Goal: Check status: Check status

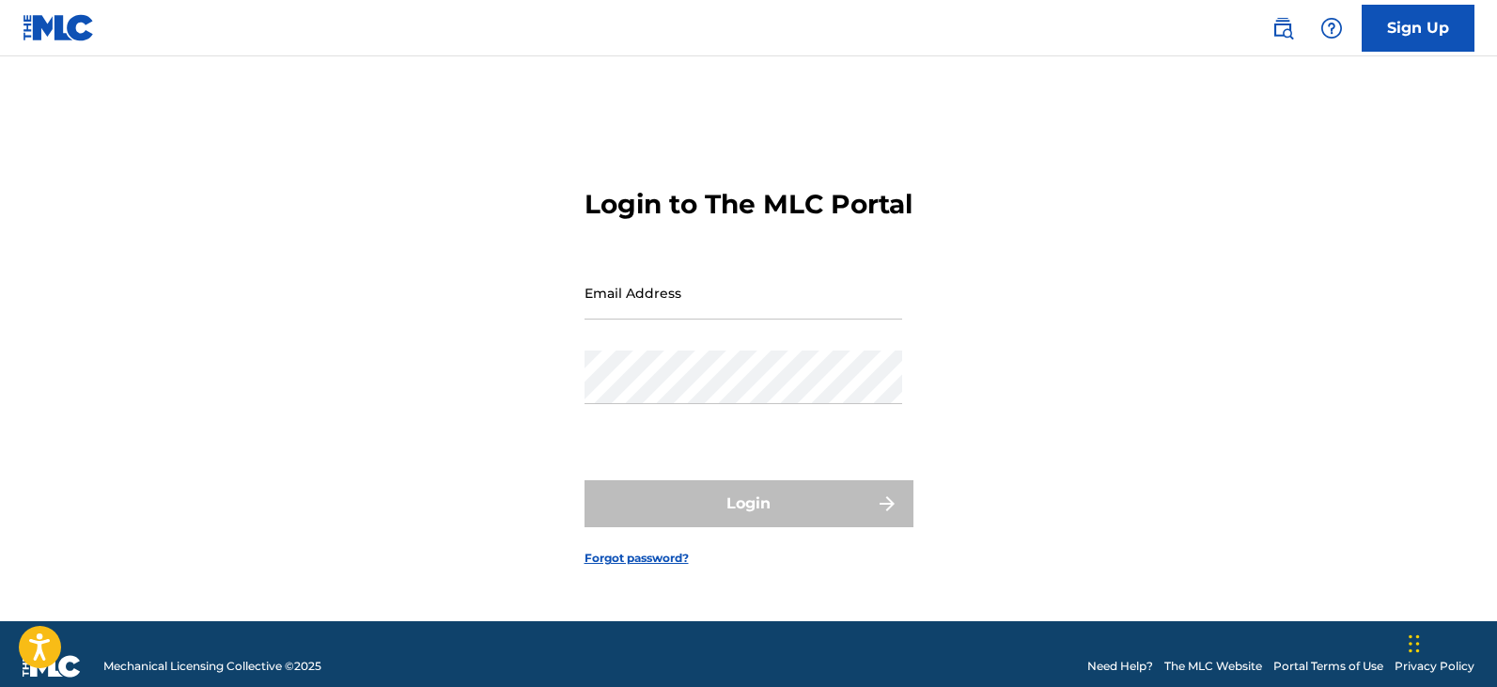
click at [723, 319] on input "Email Address" at bounding box center [743, 293] width 318 height 54
type input "lupitavega@lunanegraediciones.com"
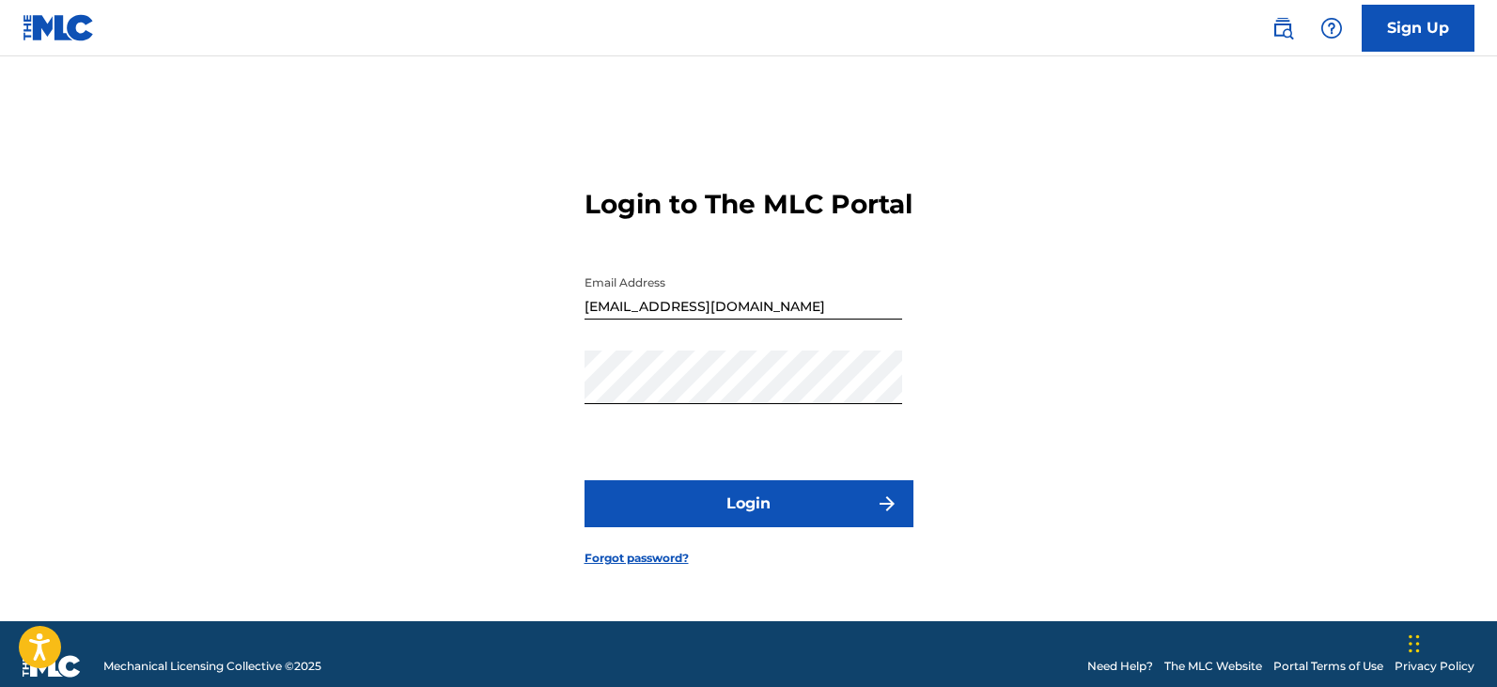
click at [888, 515] on img "submit" at bounding box center [887, 503] width 23 height 23
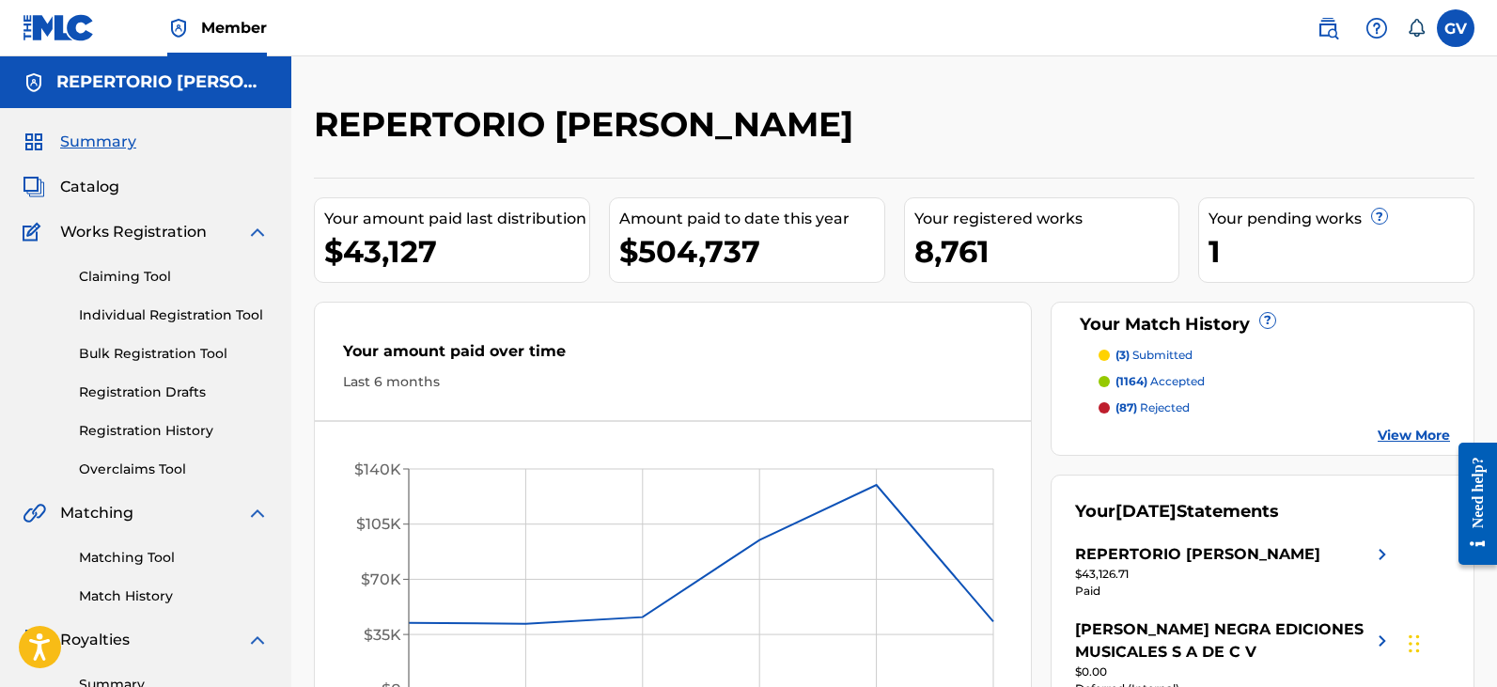
scroll to position [376, 0]
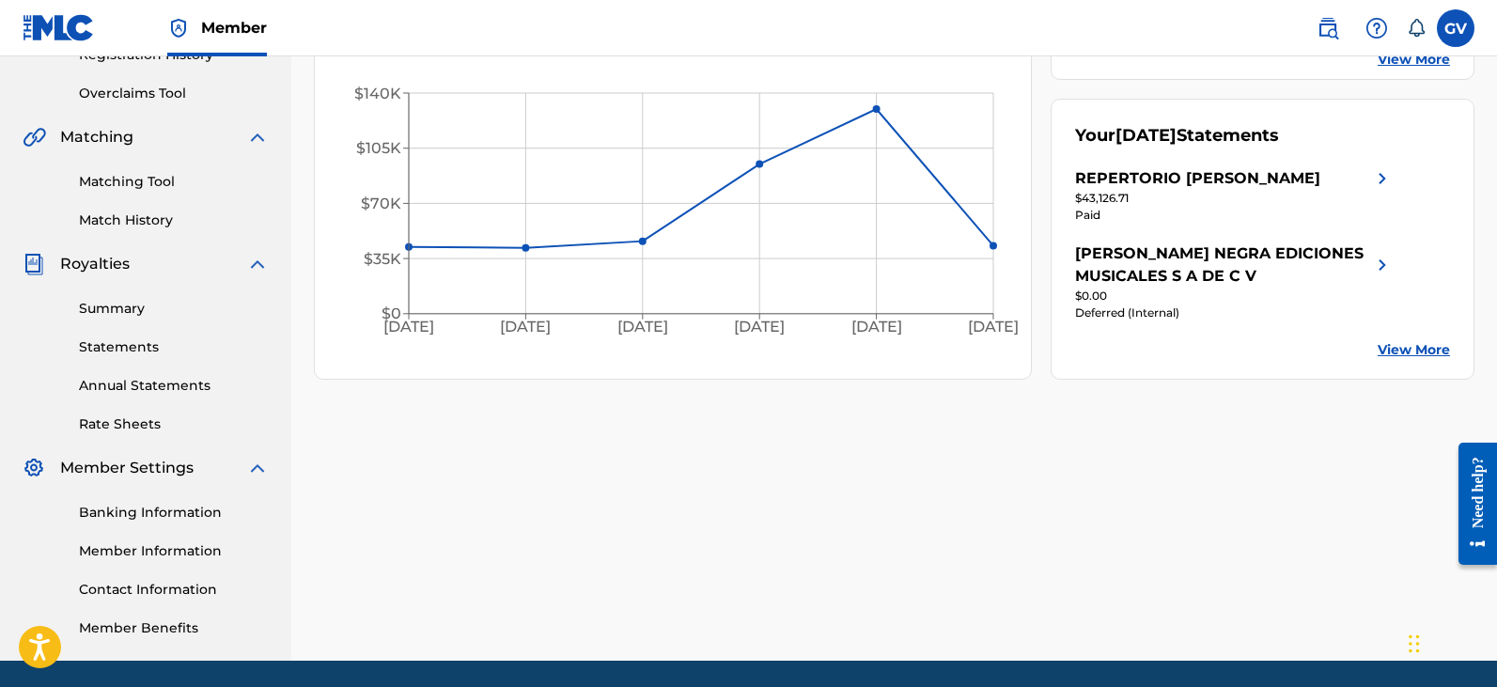
click at [118, 315] on link "Summary" at bounding box center [174, 309] width 190 height 20
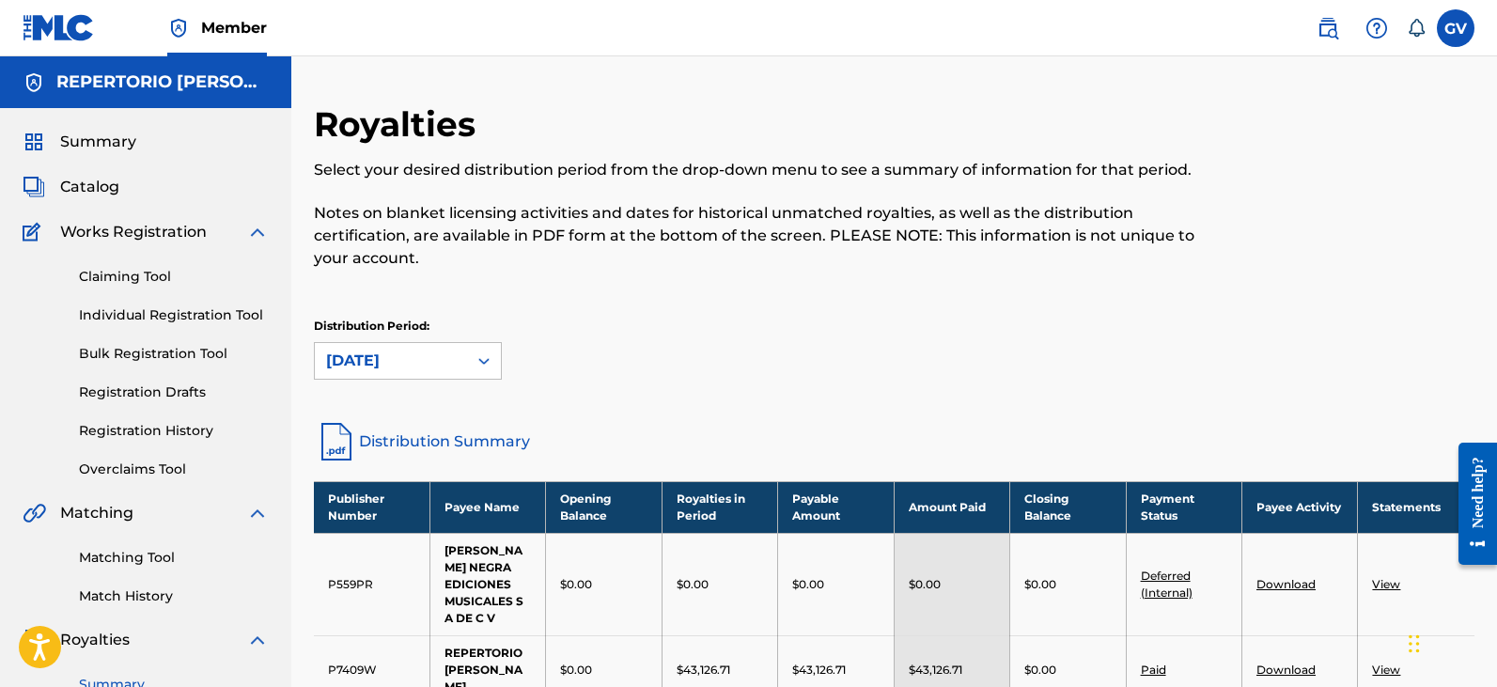
scroll to position [282, 0]
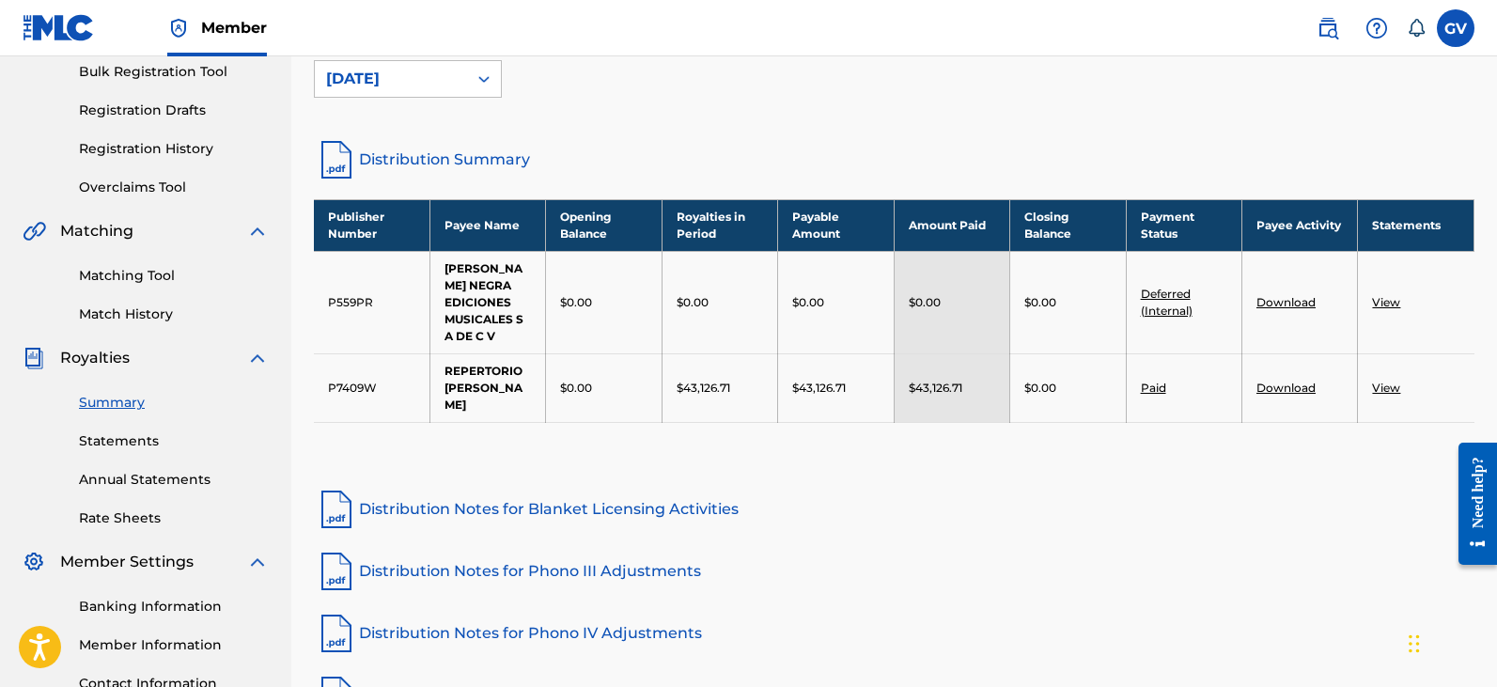
click at [1388, 381] on link "View" at bounding box center [1386, 388] width 28 height 14
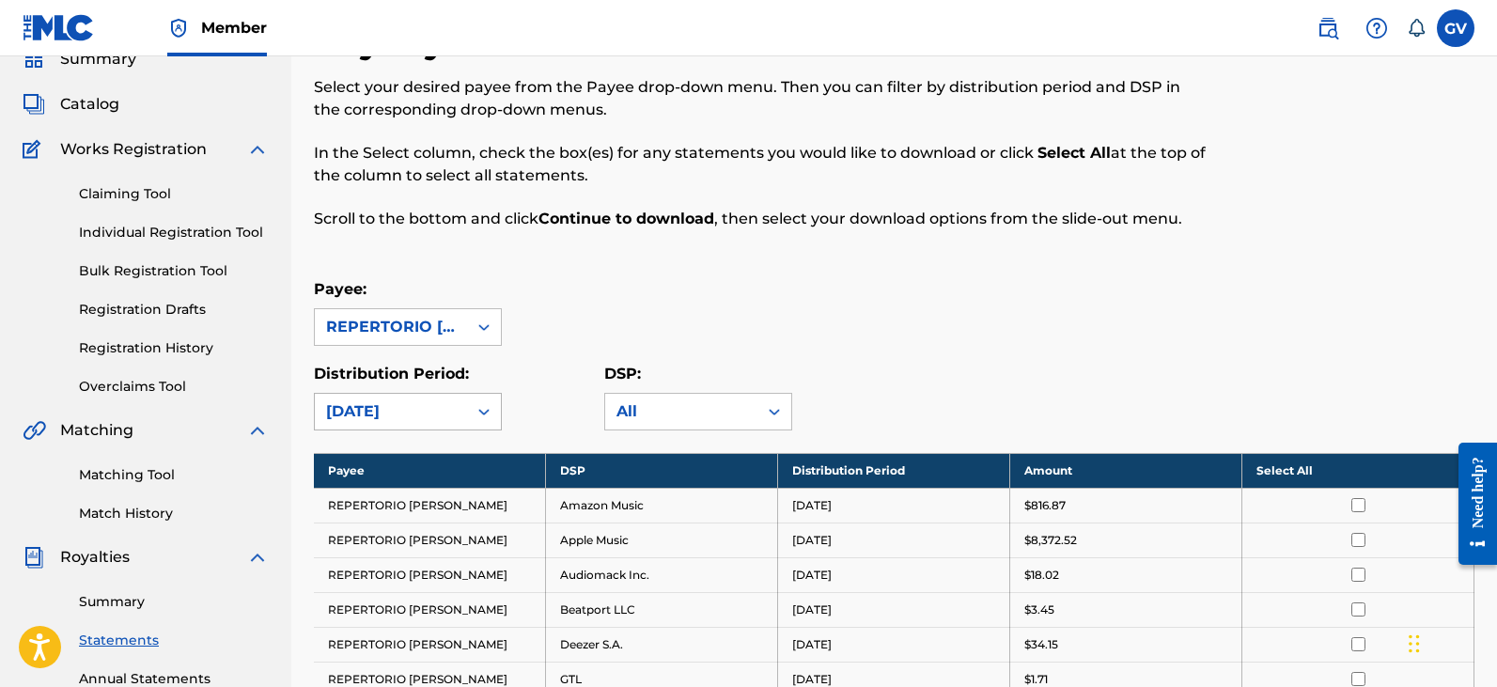
click at [483, 430] on div "August 2025" at bounding box center [408, 412] width 188 height 38
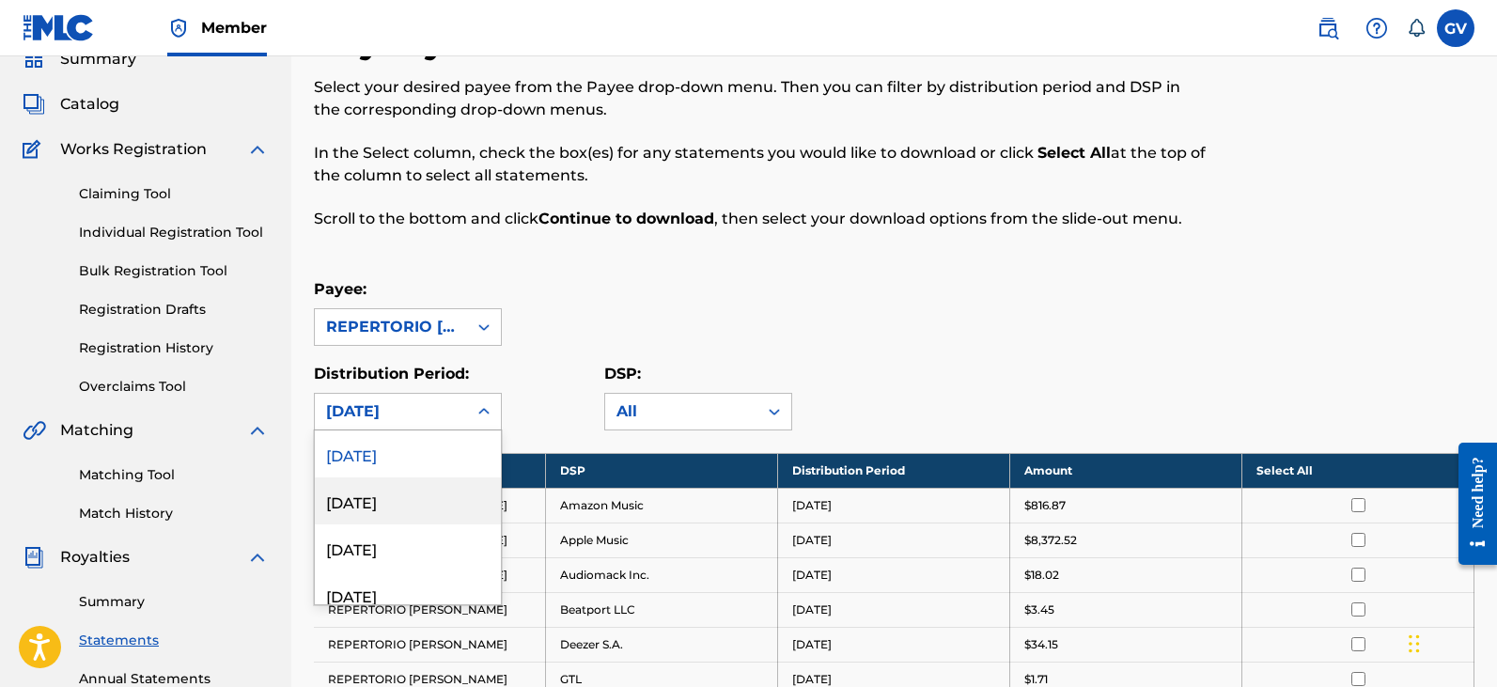
scroll to position [109, 0]
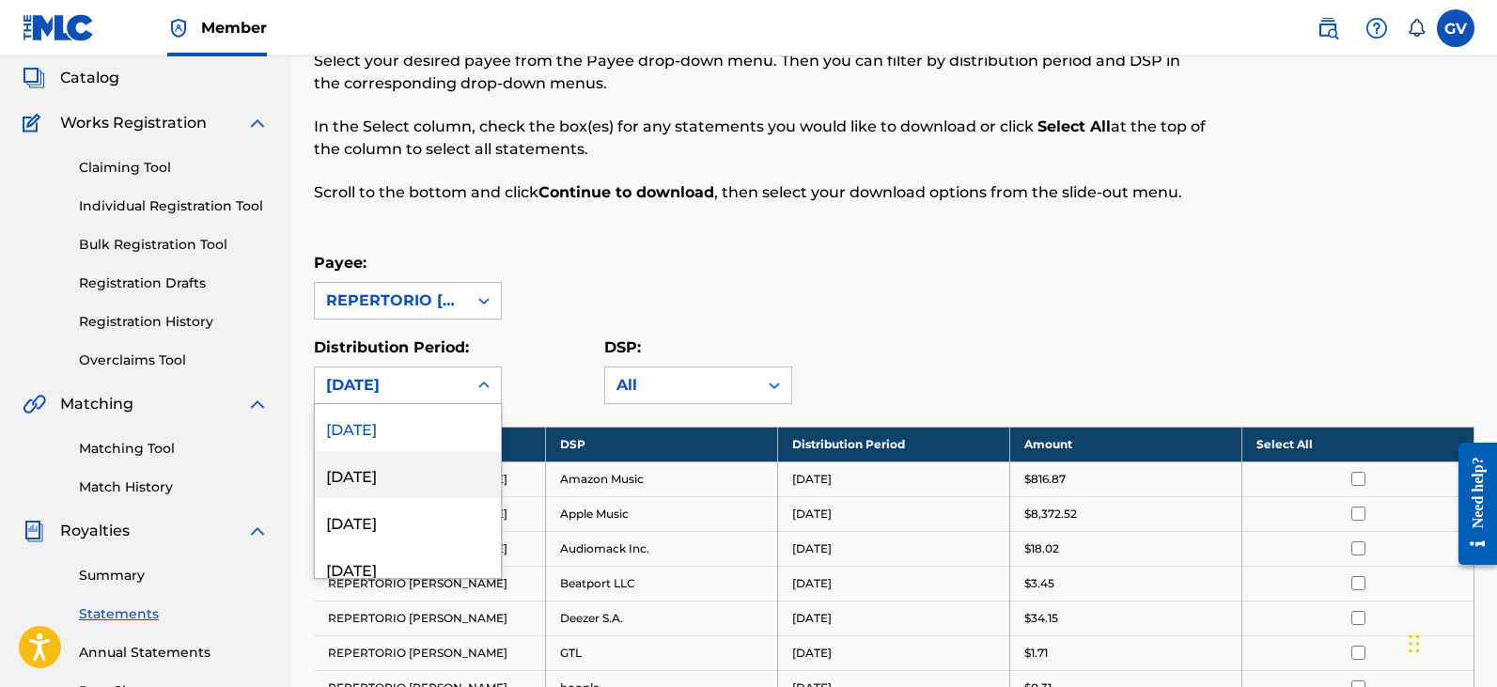
click at [380, 475] on div "July 2025" at bounding box center [408, 474] width 186 height 47
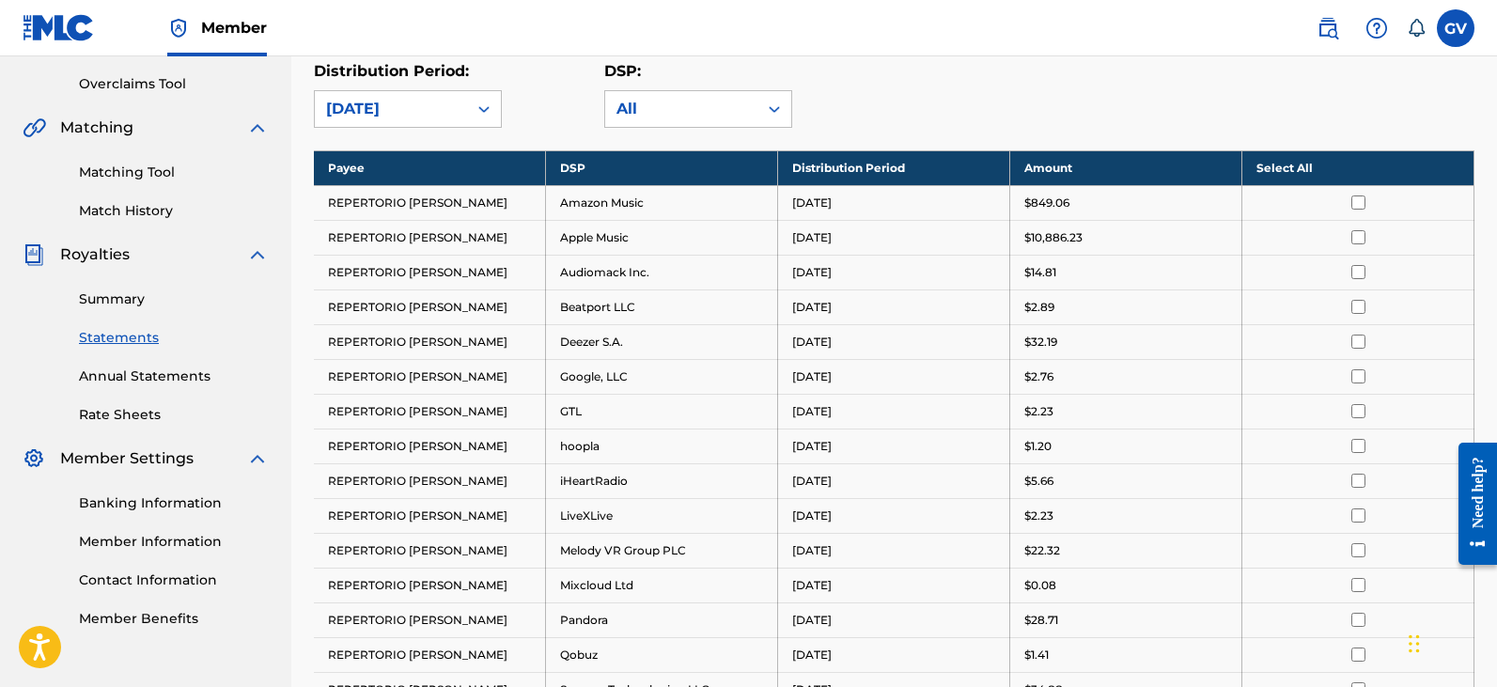
scroll to position [0, 0]
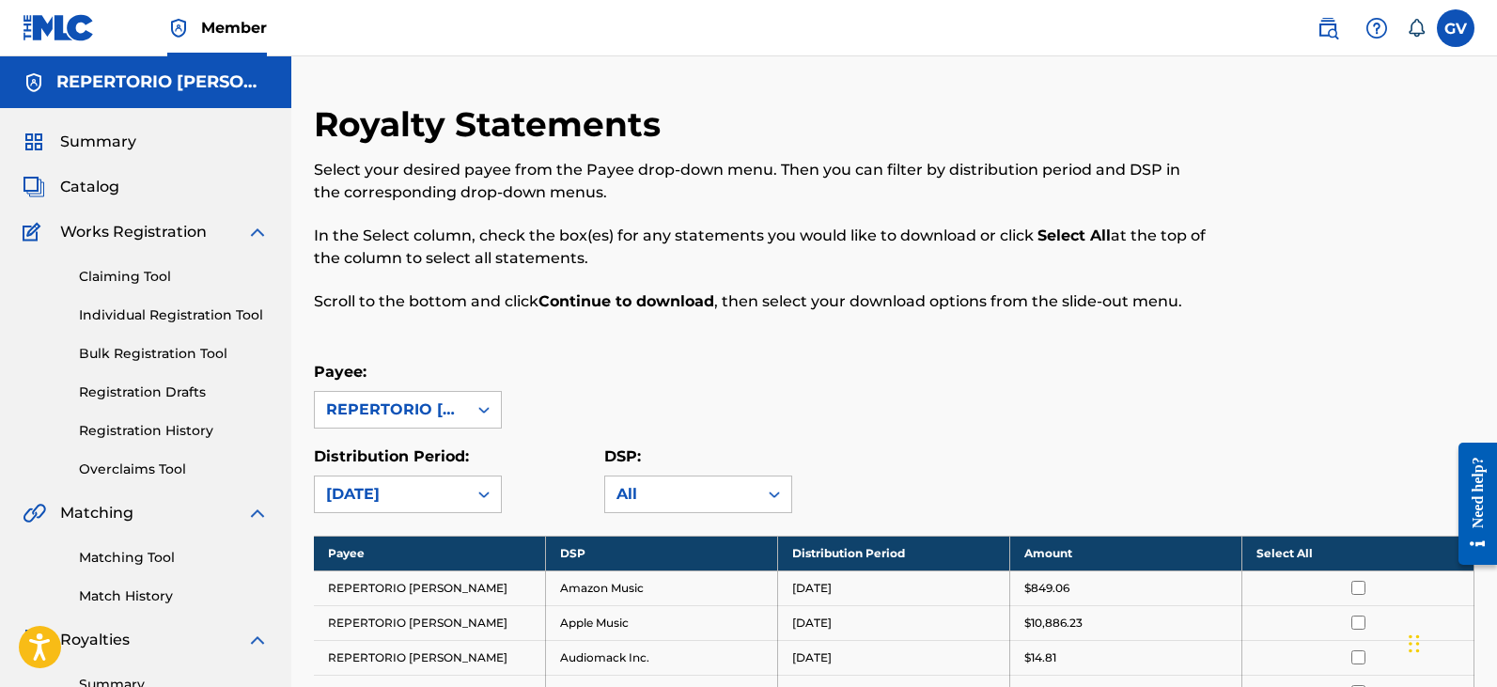
click at [487, 496] on div "option July 2025, selected. July 2025" at bounding box center [408, 494] width 188 height 38
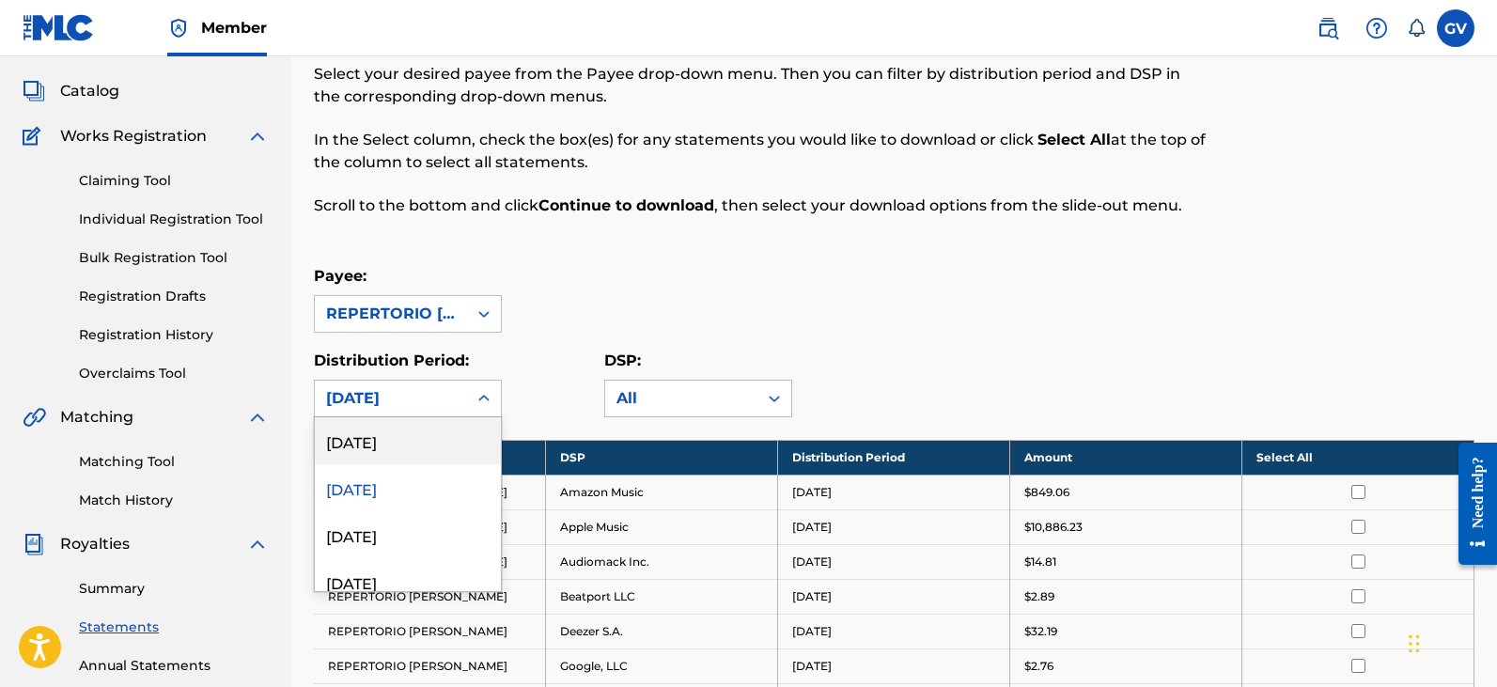
scroll to position [109, 0]
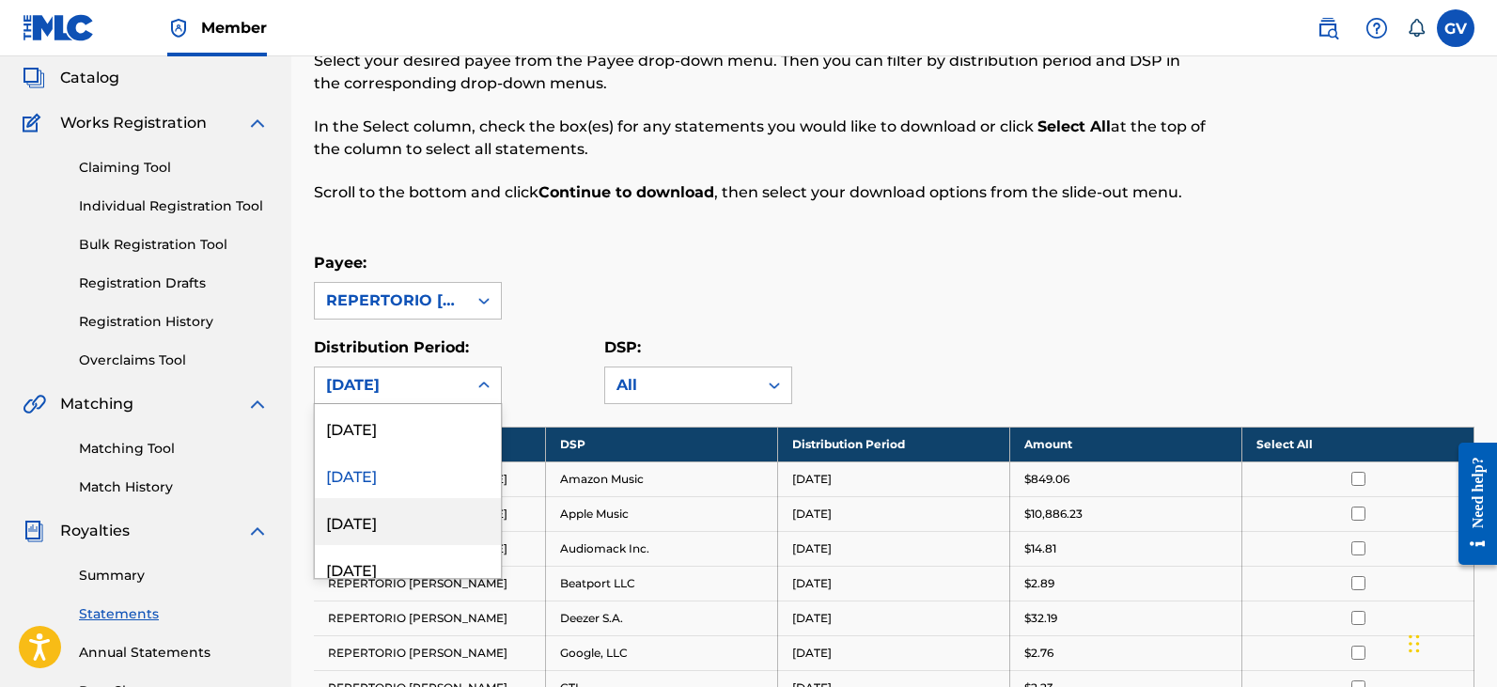
click at [367, 526] on div "June 2025" at bounding box center [408, 521] width 186 height 47
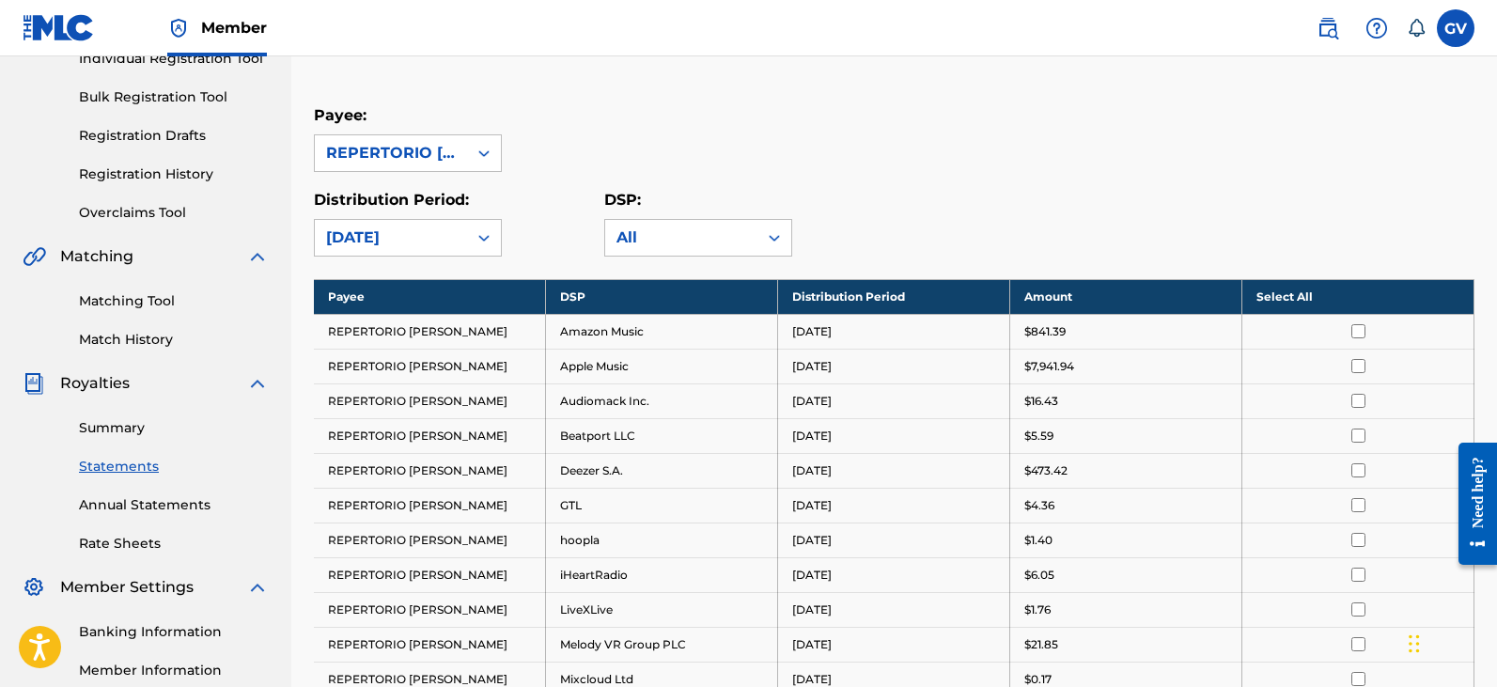
scroll to position [0, 0]
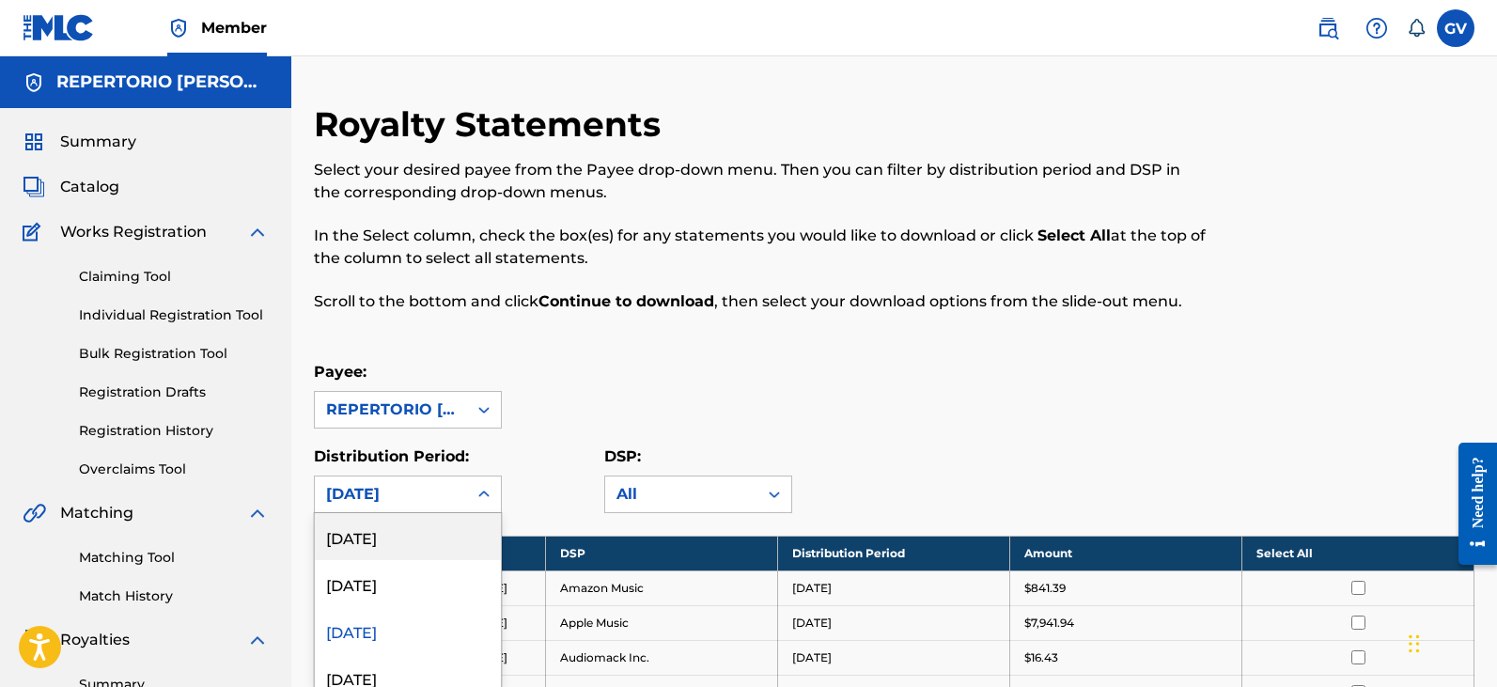
click at [487, 494] on div "53 results available. Use Up and Down to choose options, press Enter to select …" at bounding box center [408, 494] width 188 height 38
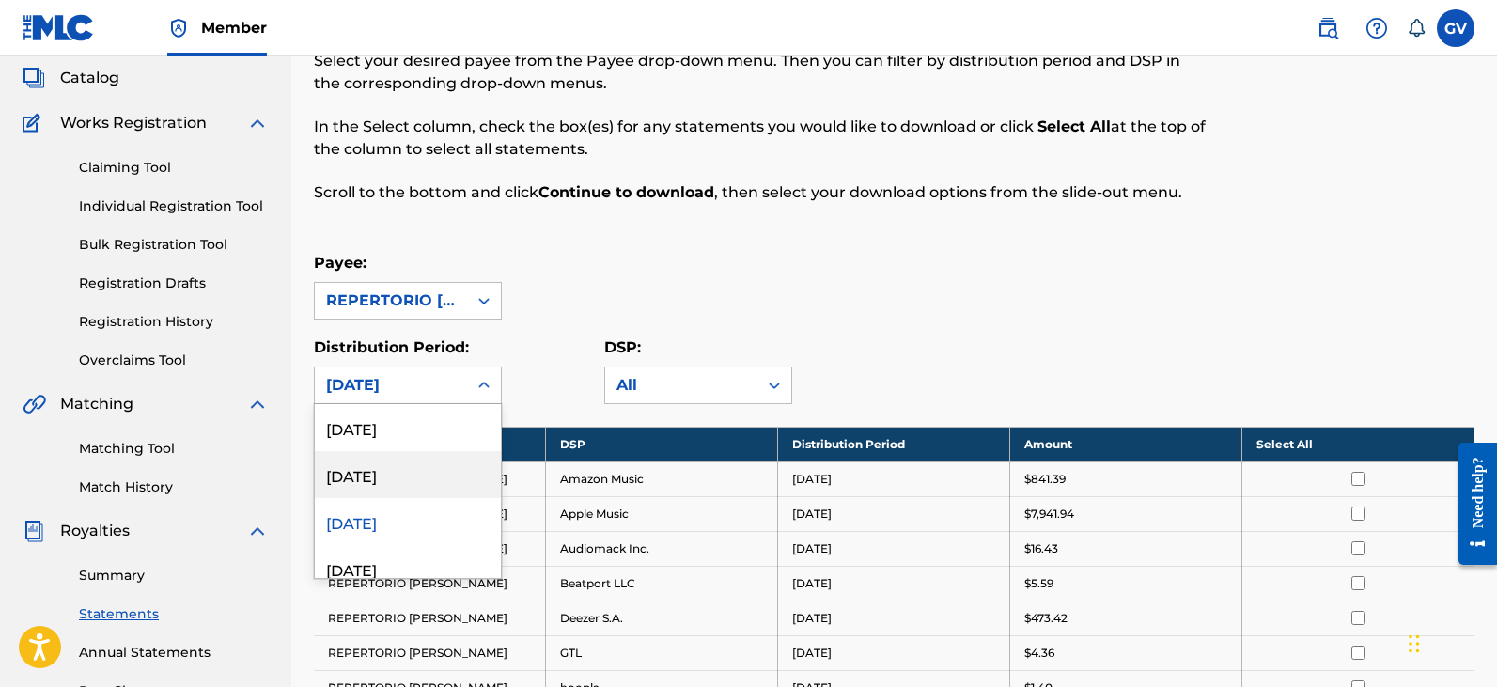
click at [362, 476] on div "July 2025" at bounding box center [408, 474] width 186 height 47
